Goal: Information Seeking & Learning: Learn about a topic

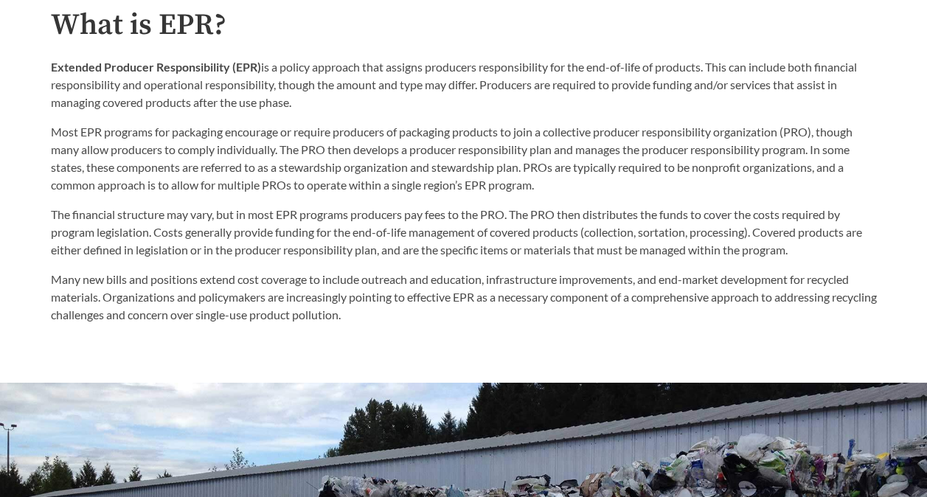
scroll to position [758, 0]
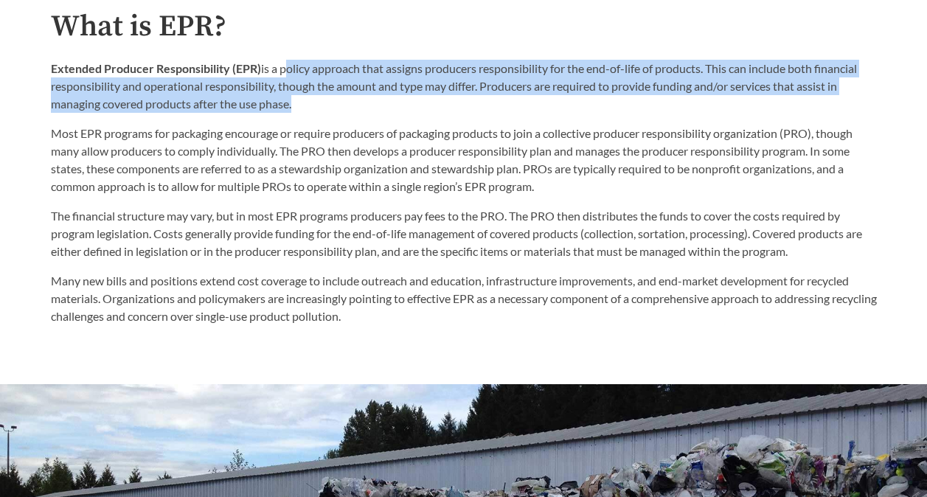
drag, startPoint x: 281, startPoint y: 71, endPoint x: 290, endPoint y: 115, distance: 45.3
click at [290, 113] on p "Extended Producer Responsibility (EPR) is a policy approach that assigns produc…" at bounding box center [464, 86] width 826 height 53
copy p "policy approach that assigns producers responsibility for the end-of-life of pr…"
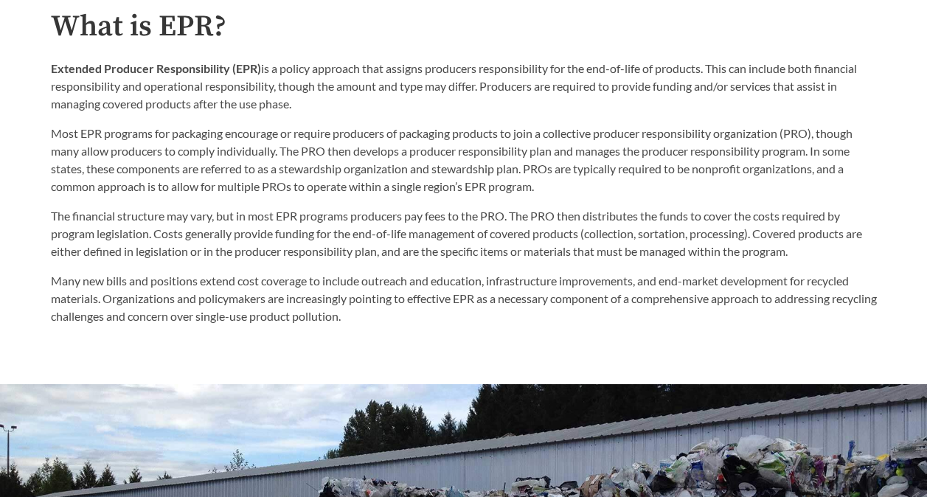
click at [468, 221] on p "The financial structure may vary, but in most EPR programs producers pay fees t…" at bounding box center [464, 233] width 826 height 53
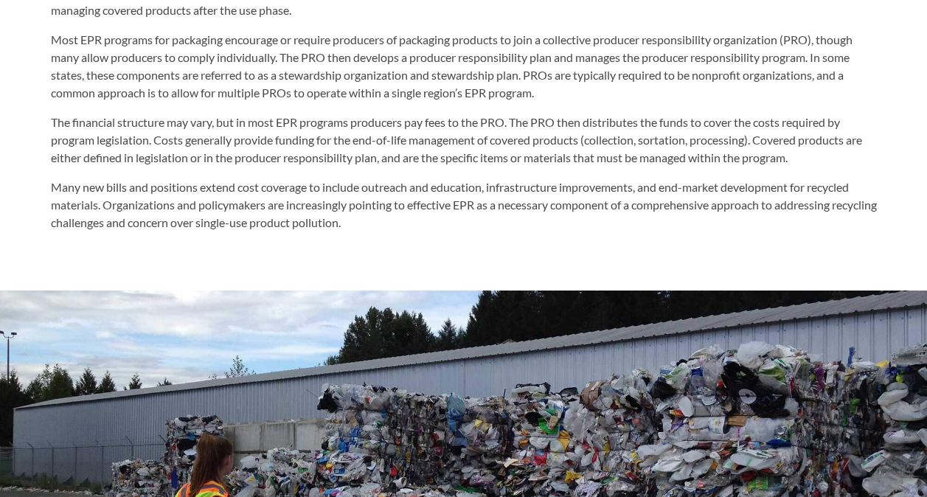
scroll to position [852, 0]
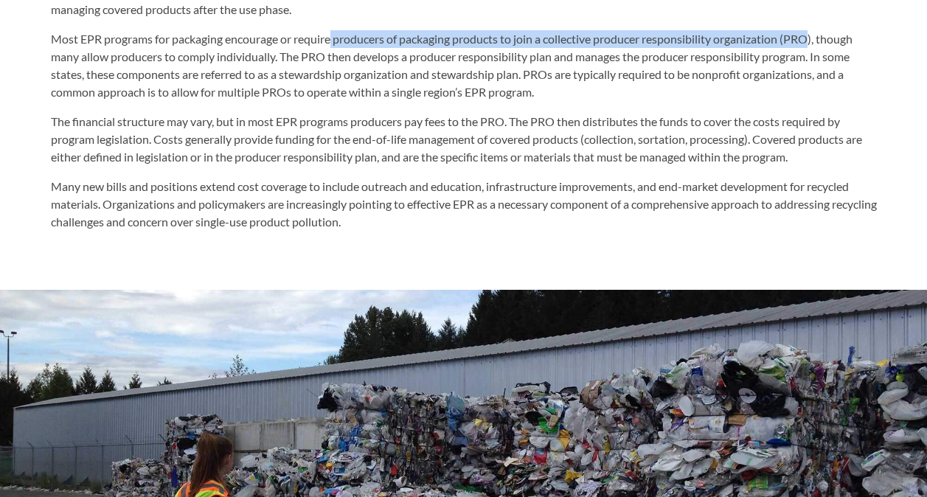
drag, startPoint x: 335, startPoint y: 42, endPoint x: 816, endPoint y: 30, distance: 481.5
click at [816, 30] on div "Extended Producer Responsibility (EPR) is a policy approach that assigns produc…" at bounding box center [464, 33] width 826 height 136
copy p "producers of packaging products to join a collective producer responsibility or…"
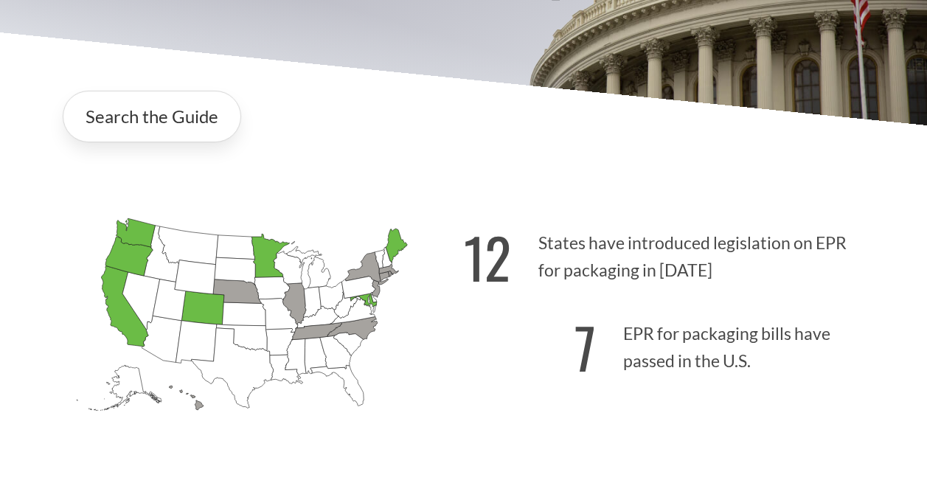
scroll to position [238, 0]
click at [544, 251] on p "12 States have introduced legislation on EPR for packaging in [DATE]" at bounding box center [670, 253] width 413 height 91
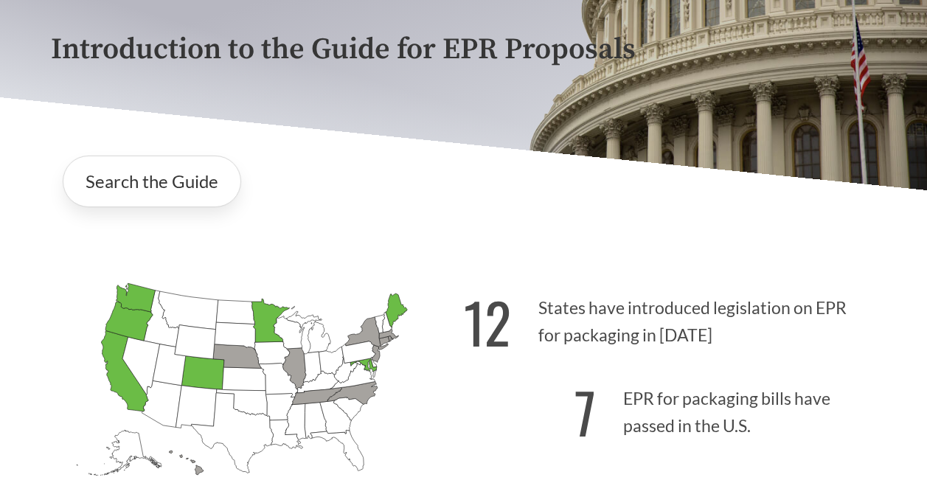
scroll to position [173, 0]
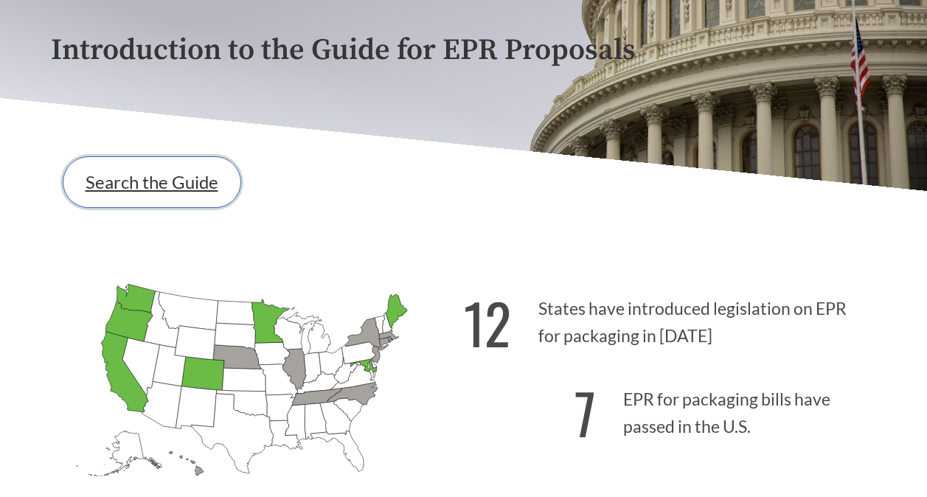
click at [203, 191] on link "Search the Guide" at bounding box center [152, 182] width 178 height 52
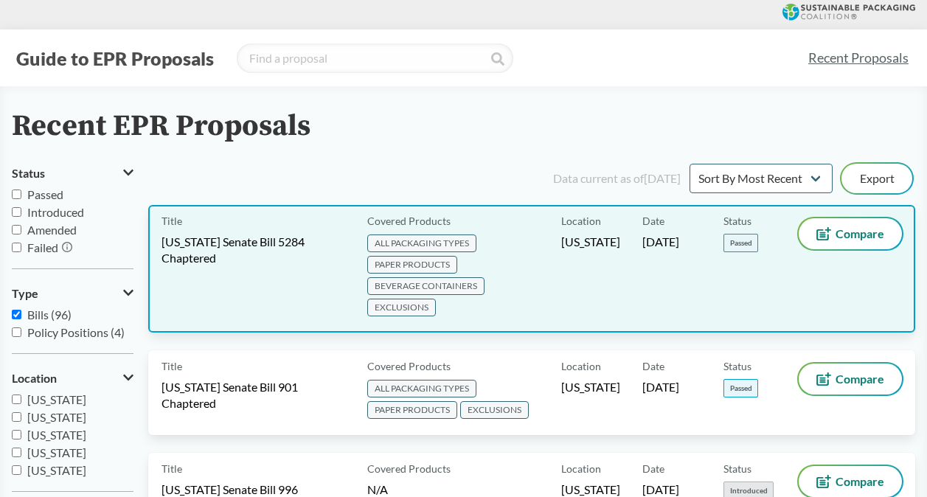
click at [271, 237] on span "[US_STATE] Senate Bill 5284 Chaptered" at bounding box center [255, 250] width 188 height 32
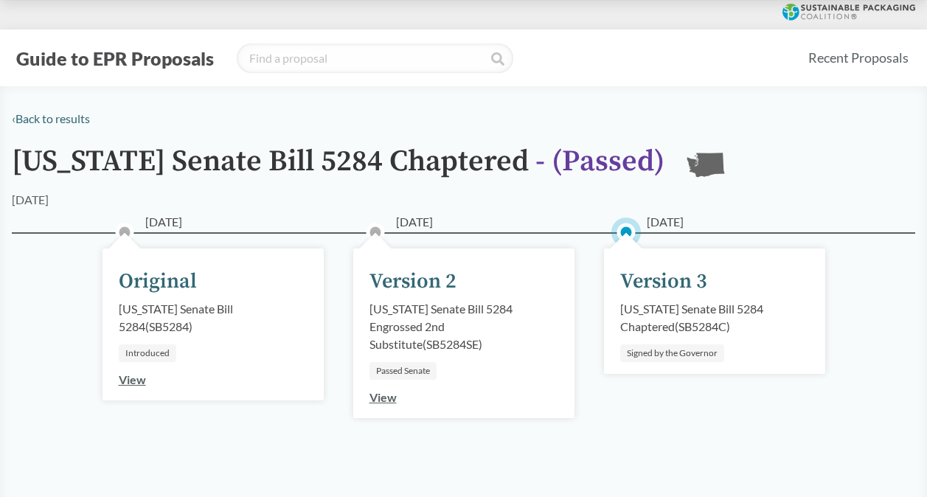
click at [647, 279] on div "Version 3" at bounding box center [663, 281] width 87 height 31
click at [377, 394] on link "View" at bounding box center [382, 397] width 27 height 14
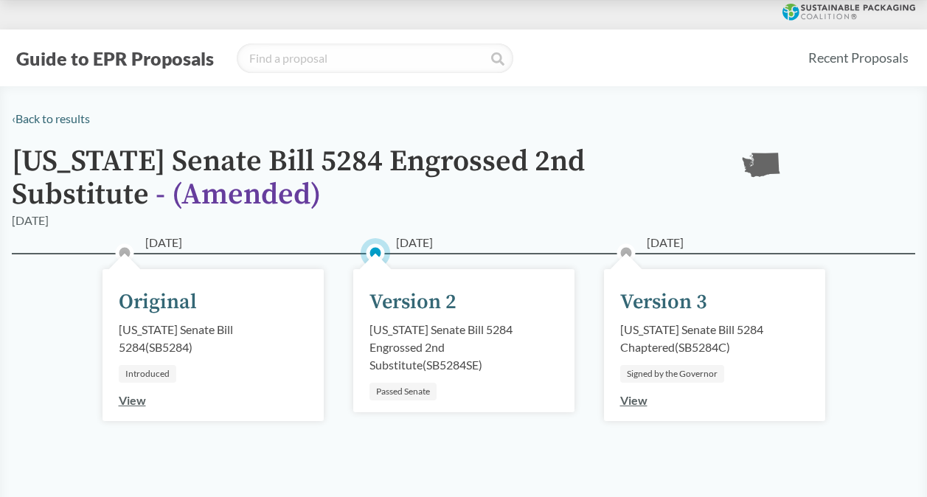
click at [625, 397] on link "View" at bounding box center [633, 400] width 27 height 14
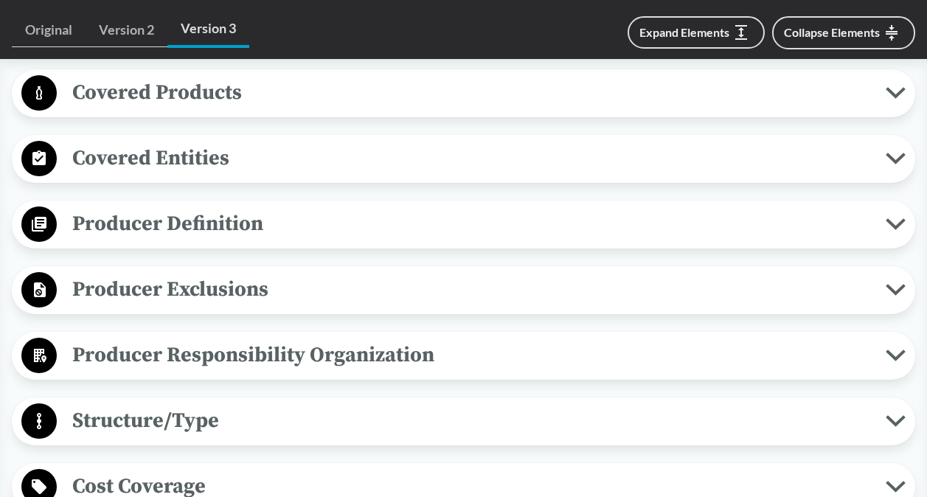
scroll to position [590, 0]
click at [554, 94] on span "Covered Products" at bounding box center [471, 93] width 829 height 33
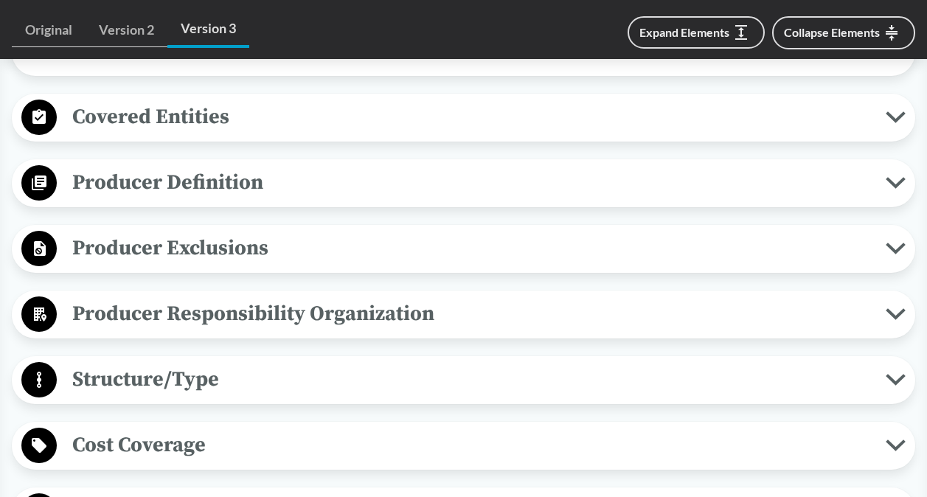
scroll to position [1927, 0]
click at [549, 134] on span "Covered Entities" at bounding box center [471, 117] width 829 height 33
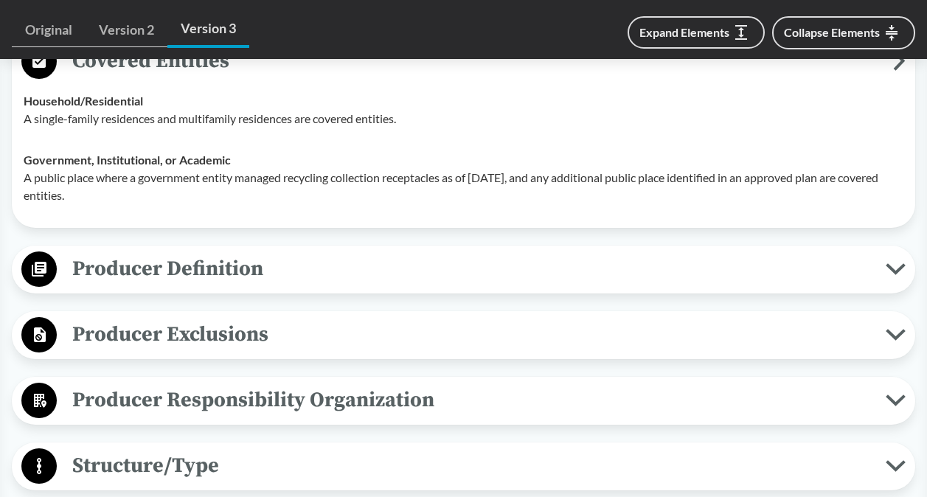
scroll to position [1993, 0]
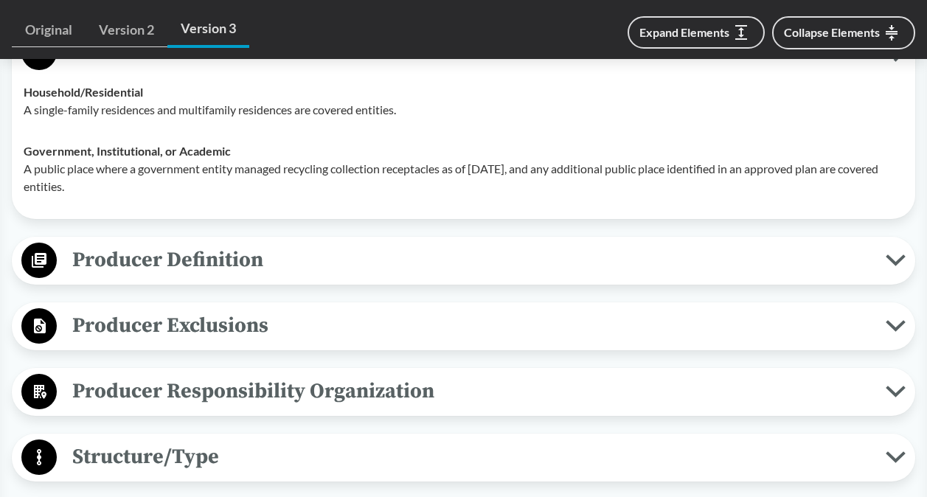
click at [553, 276] on span "Producer Definition" at bounding box center [471, 259] width 829 height 33
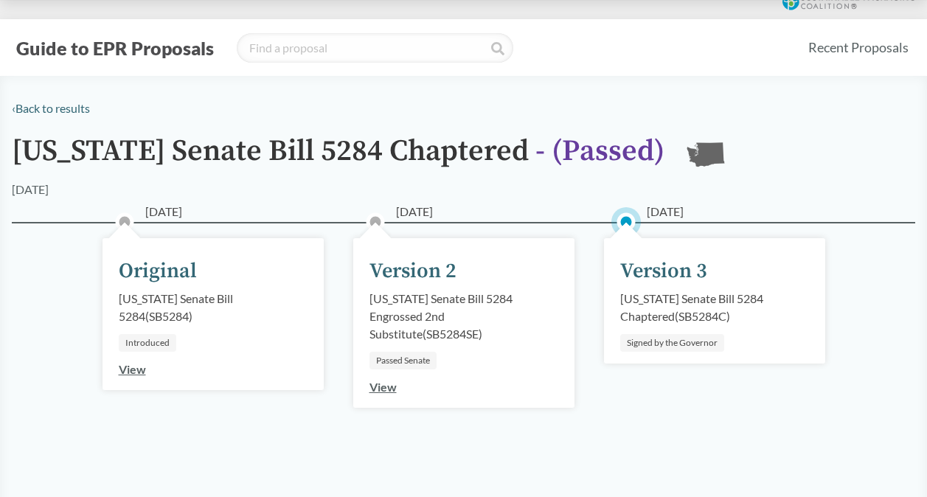
scroll to position [0, 0]
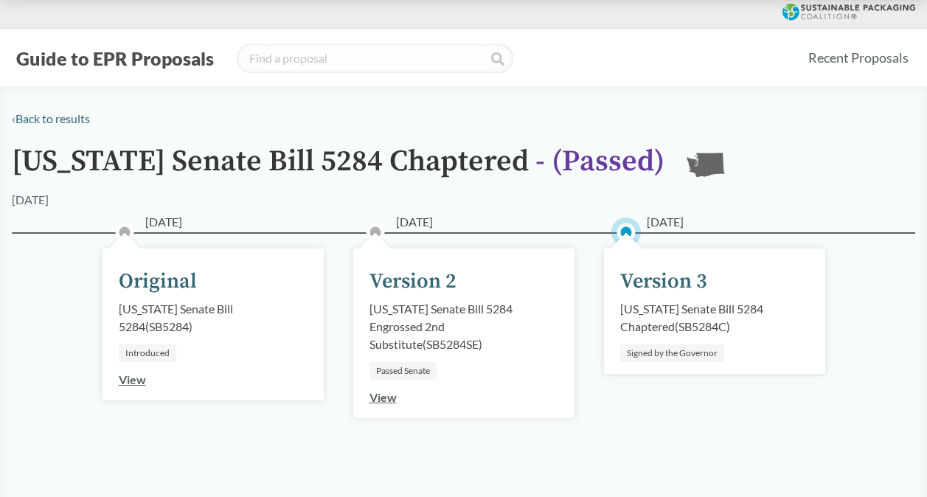
click at [595, 300] on div "[DATE] Version 3 [US_STATE] Senate Bill 5284 Chaptered ( SB5284C ) Signed by th…" at bounding box center [714, 368] width 251 height 199
